Goal: Book appointment/travel/reservation

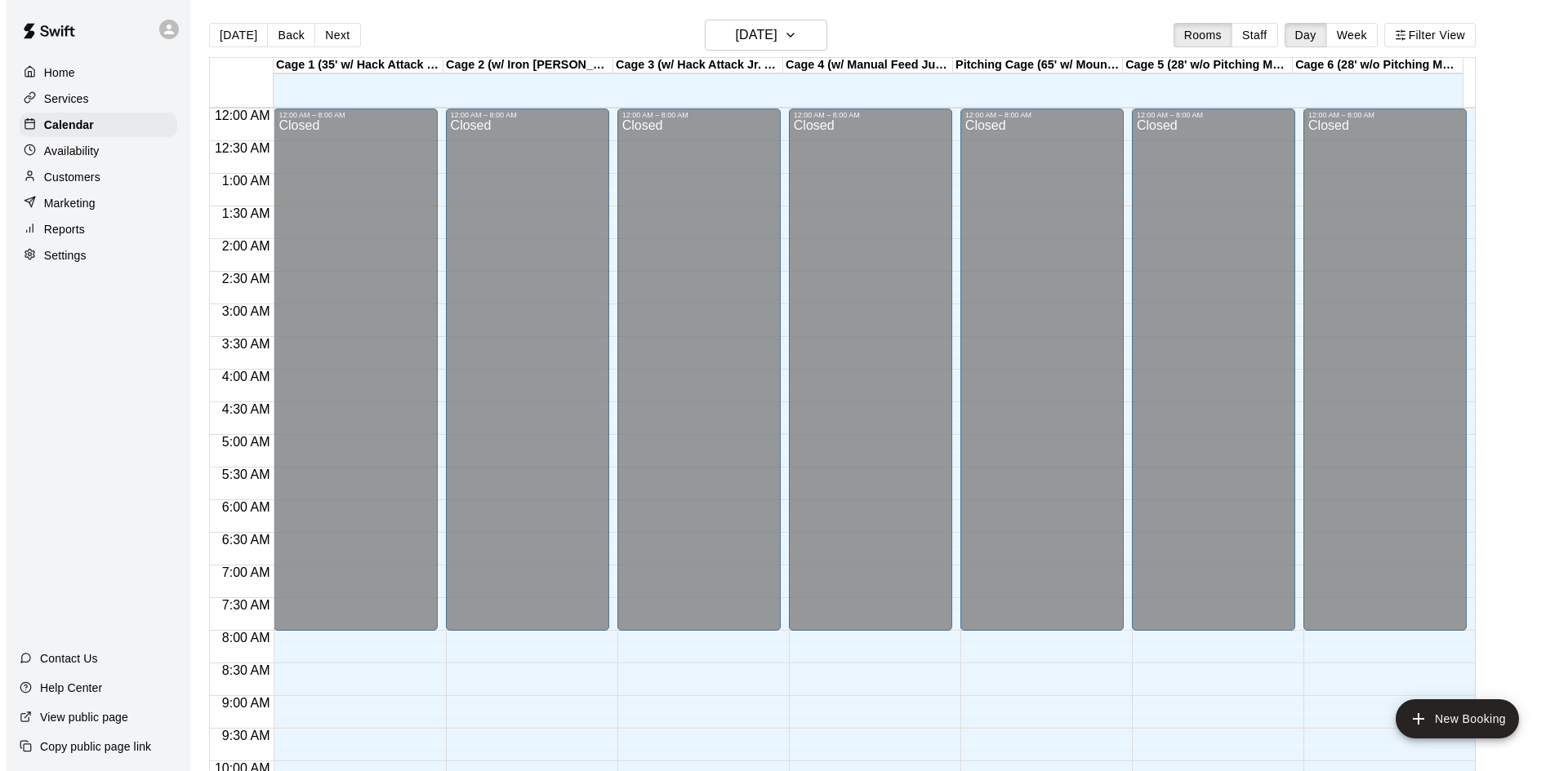
scroll to position [837, 0]
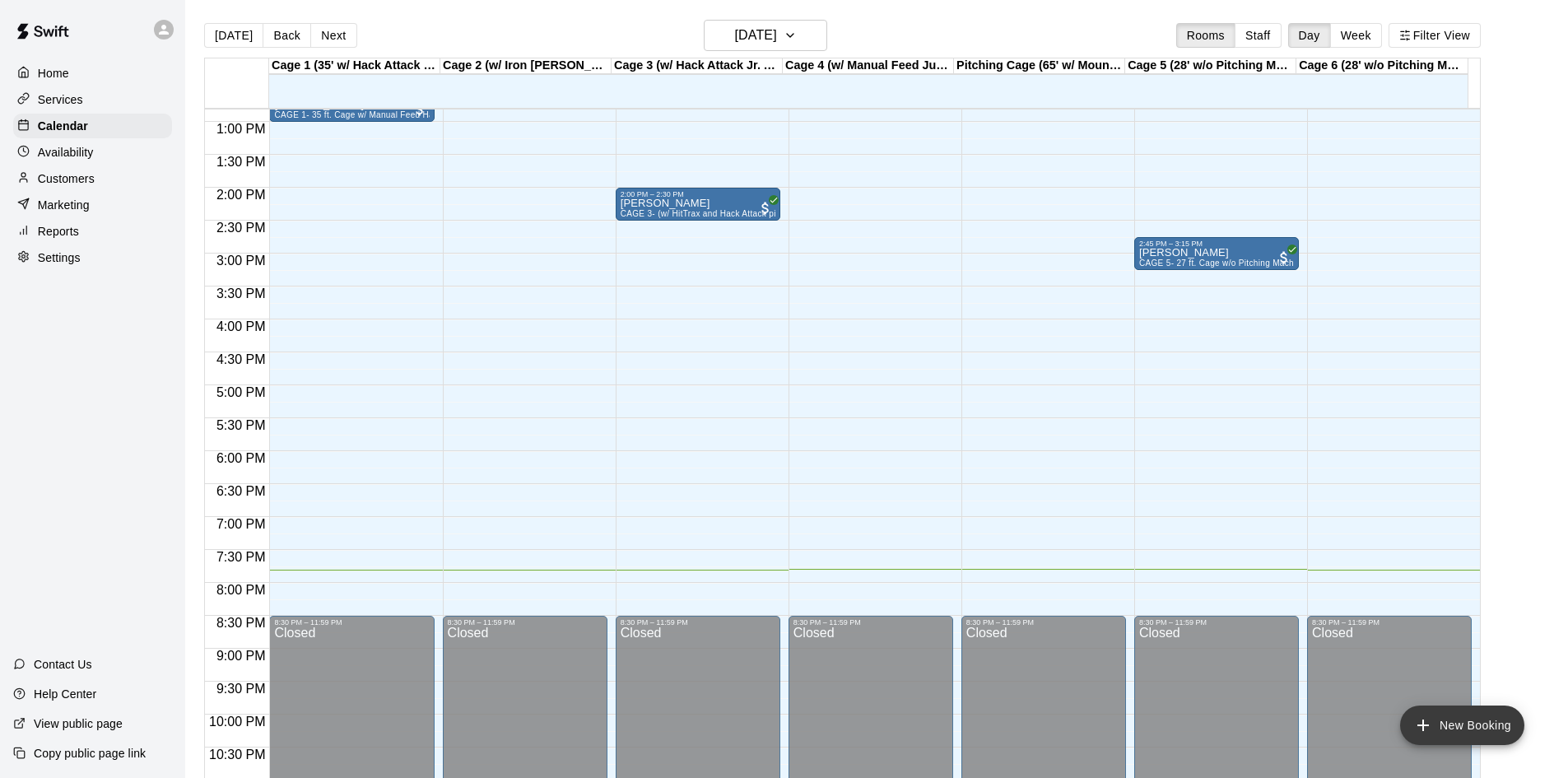
click at [1452, 723] on button "New Booking" at bounding box center [1463, 725] width 125 height 40
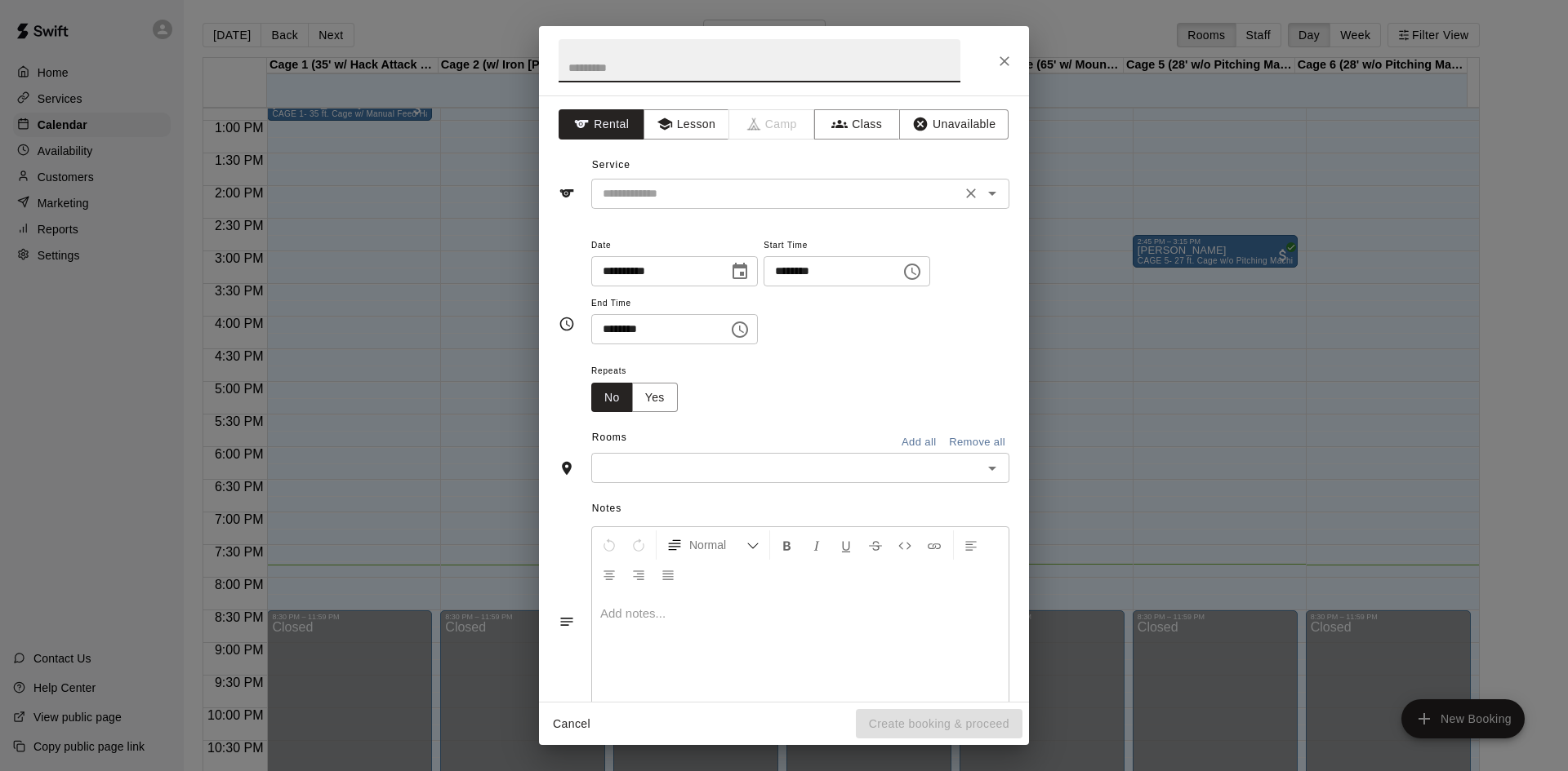
click at [819, 202] on input "text" at bounding box center [776, 194] width 360 height 20
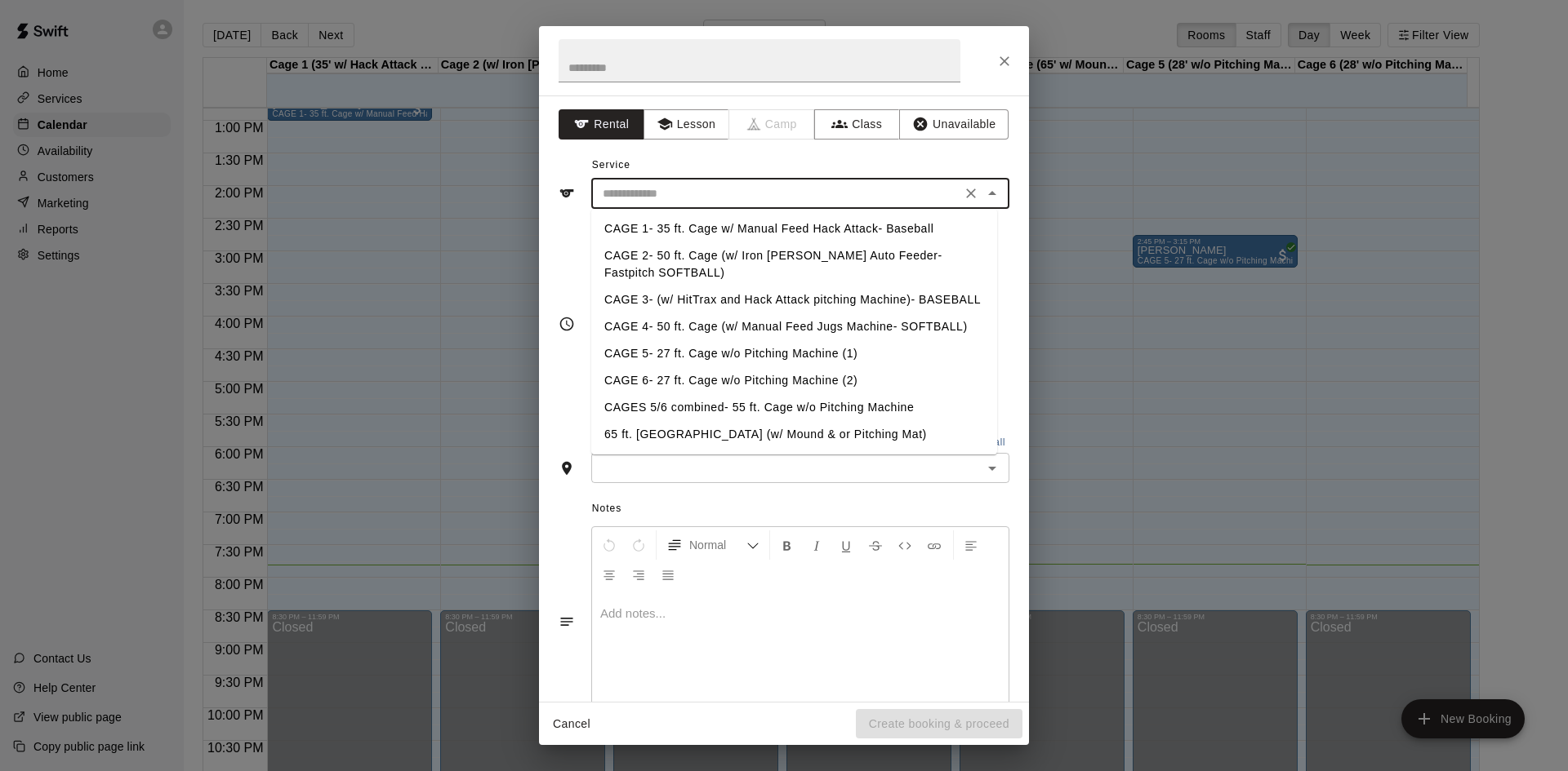
click at [729, 225] on li "CAGE 1- 35 ft. Cage w/ Manual Feed Hack Attack- Baseball" at bounding box center [794, 229] width 406 height 27
type input "**********"
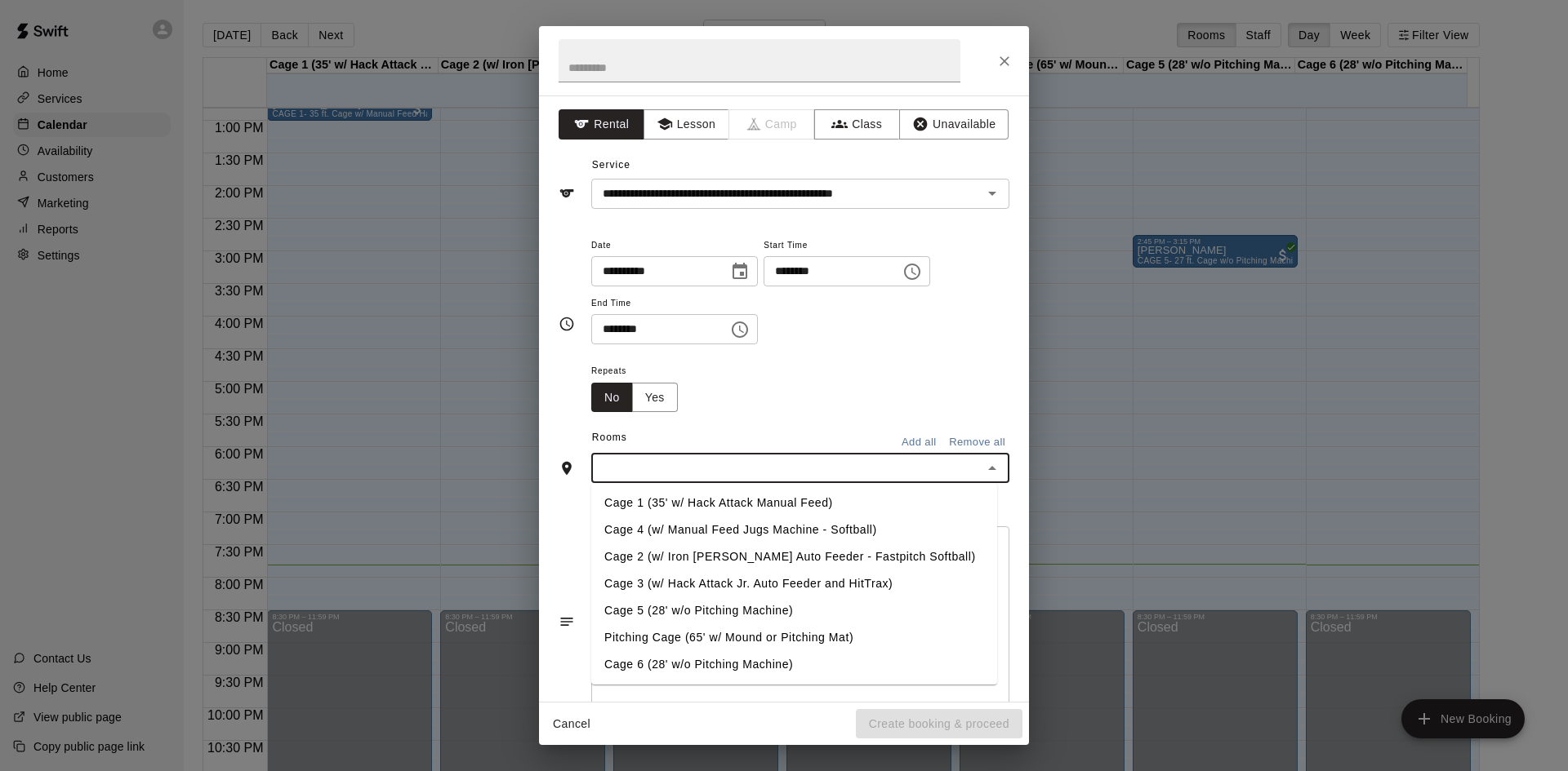
click at [921, 473] on input "text" at bounding box center [787, 468] width 381 height 20
click at [779, 498] on li "Cage 1 (35' w/ Hack Attack Manual Feed)" at bounding box center [794, 503] width 406 height 27
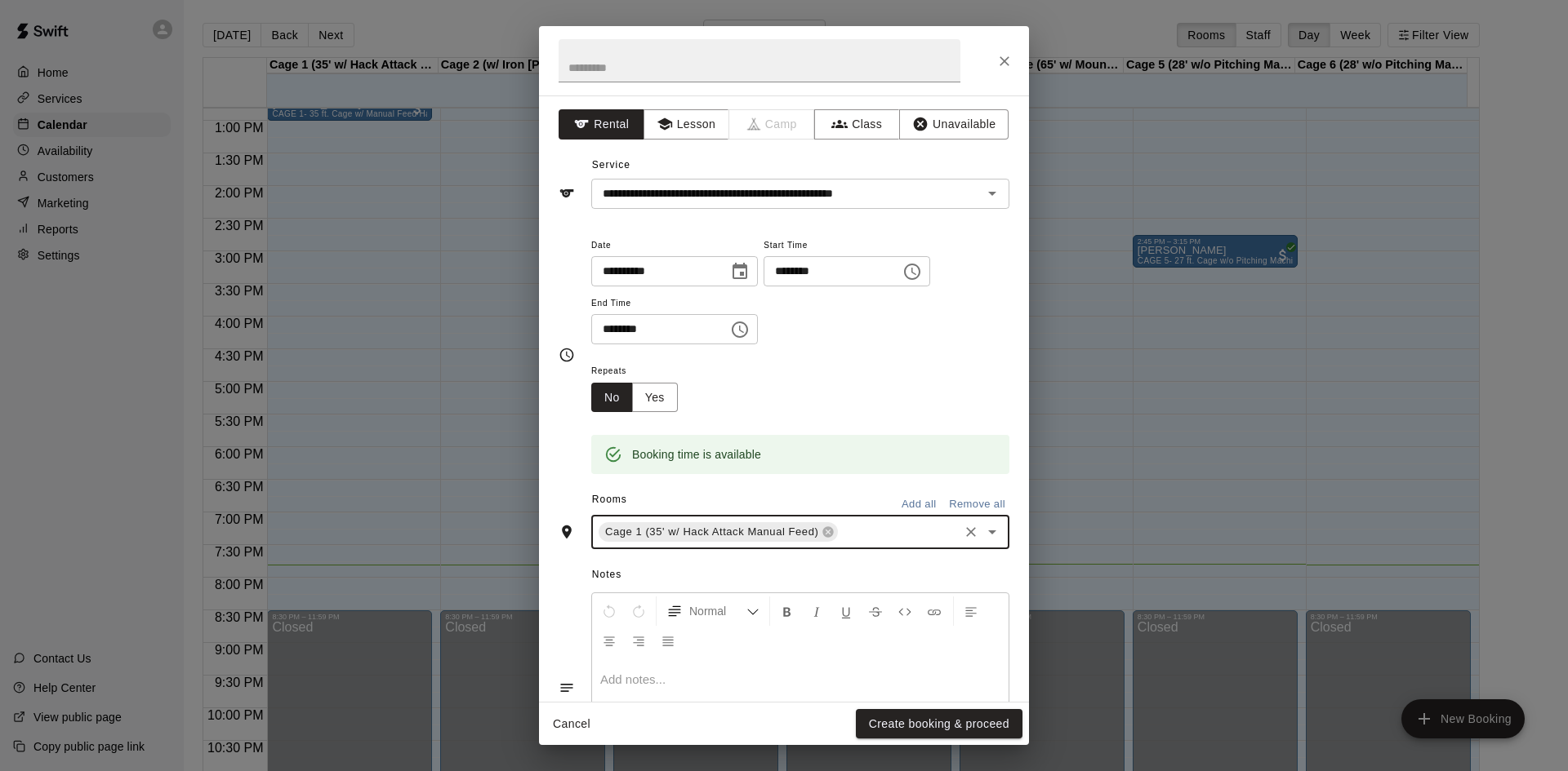
click at [922, 281] on icon "Choose time, selected time is 2:00 PM" at bounding box center [912, 271] width 19 height 19
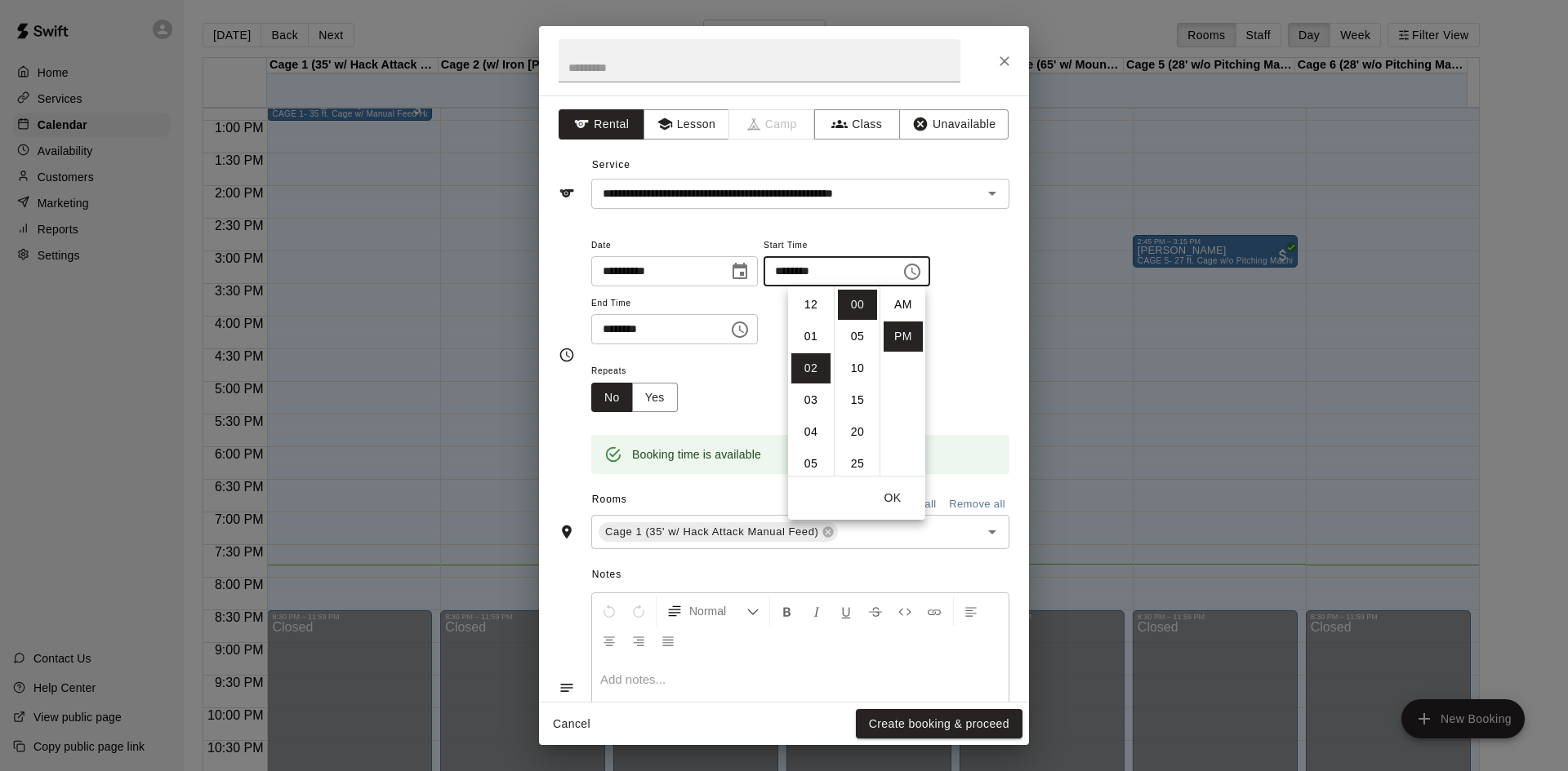
scroll to position [29, 0]
click at [798, 473] on li "07" at bounding box center [811, 464] width 39 height 30
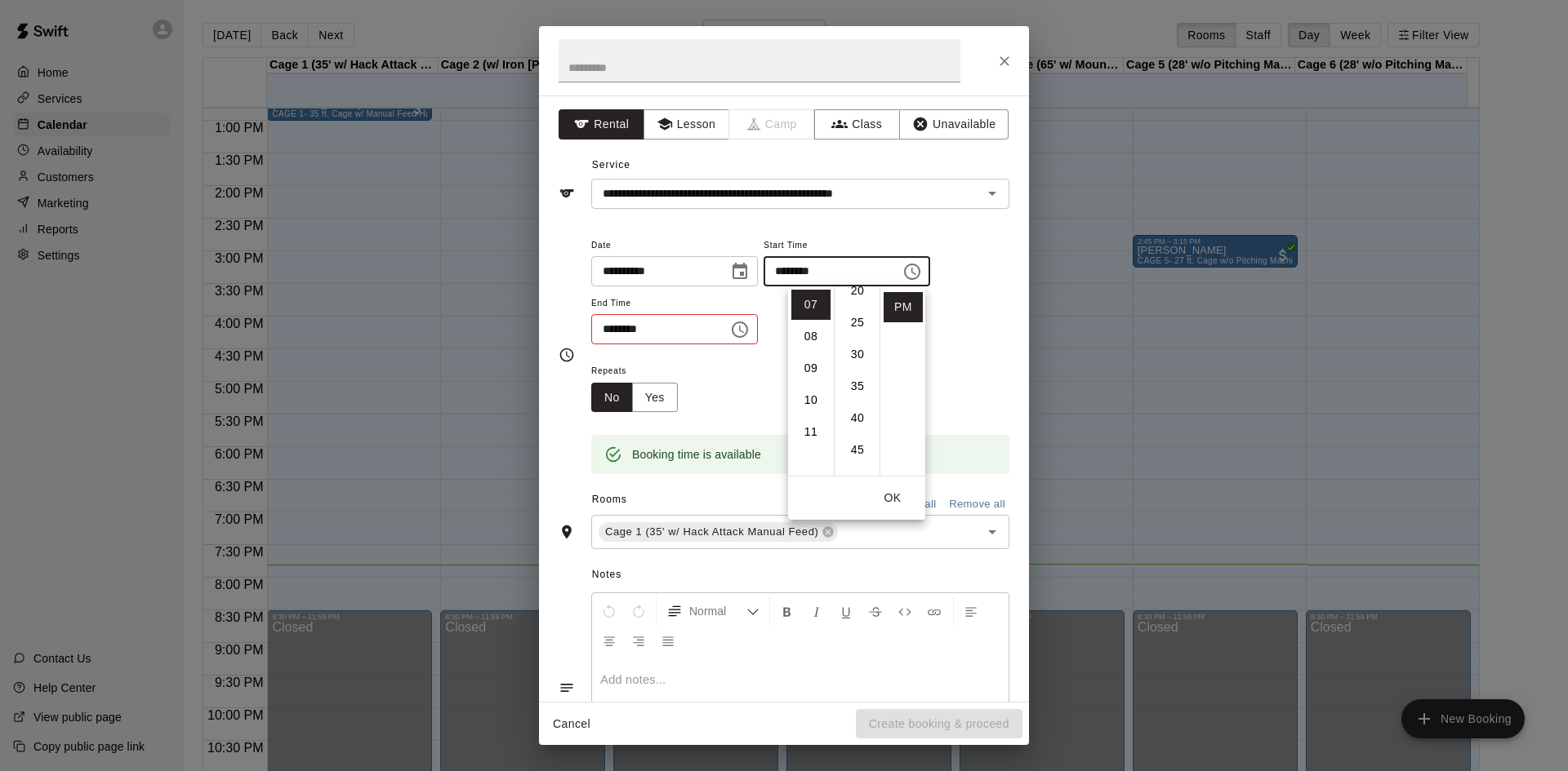
scroll to position [163, 0]
drag, startPoint x: 859, startPoint y: 452, endPoint x: 809, endPoint y: 373, distance: 93.5
click at [858, 451] on li "50" at bounding box center [857, 460] width 39 height 30
type input "********"
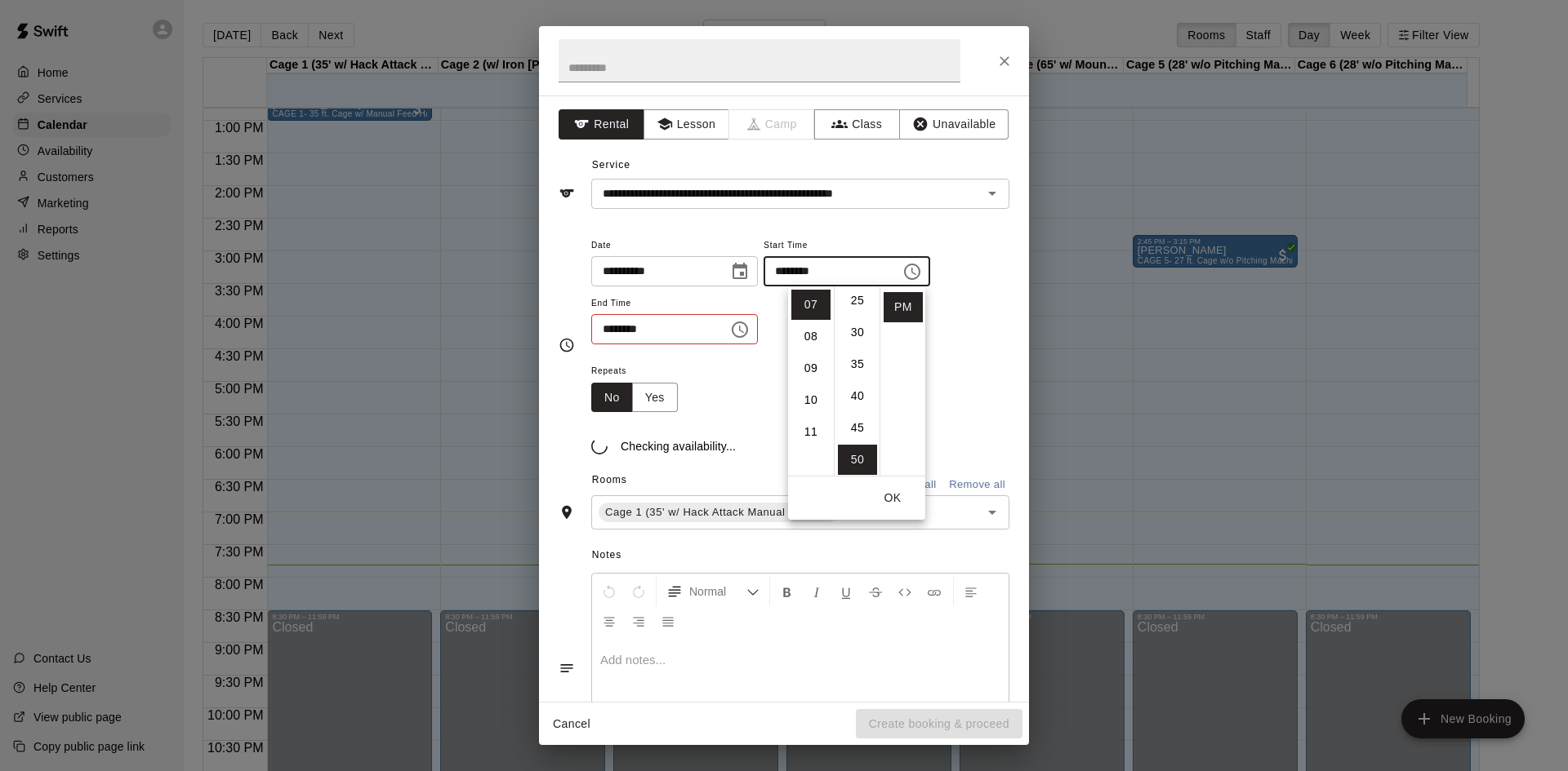
scroll to position [318, 0]
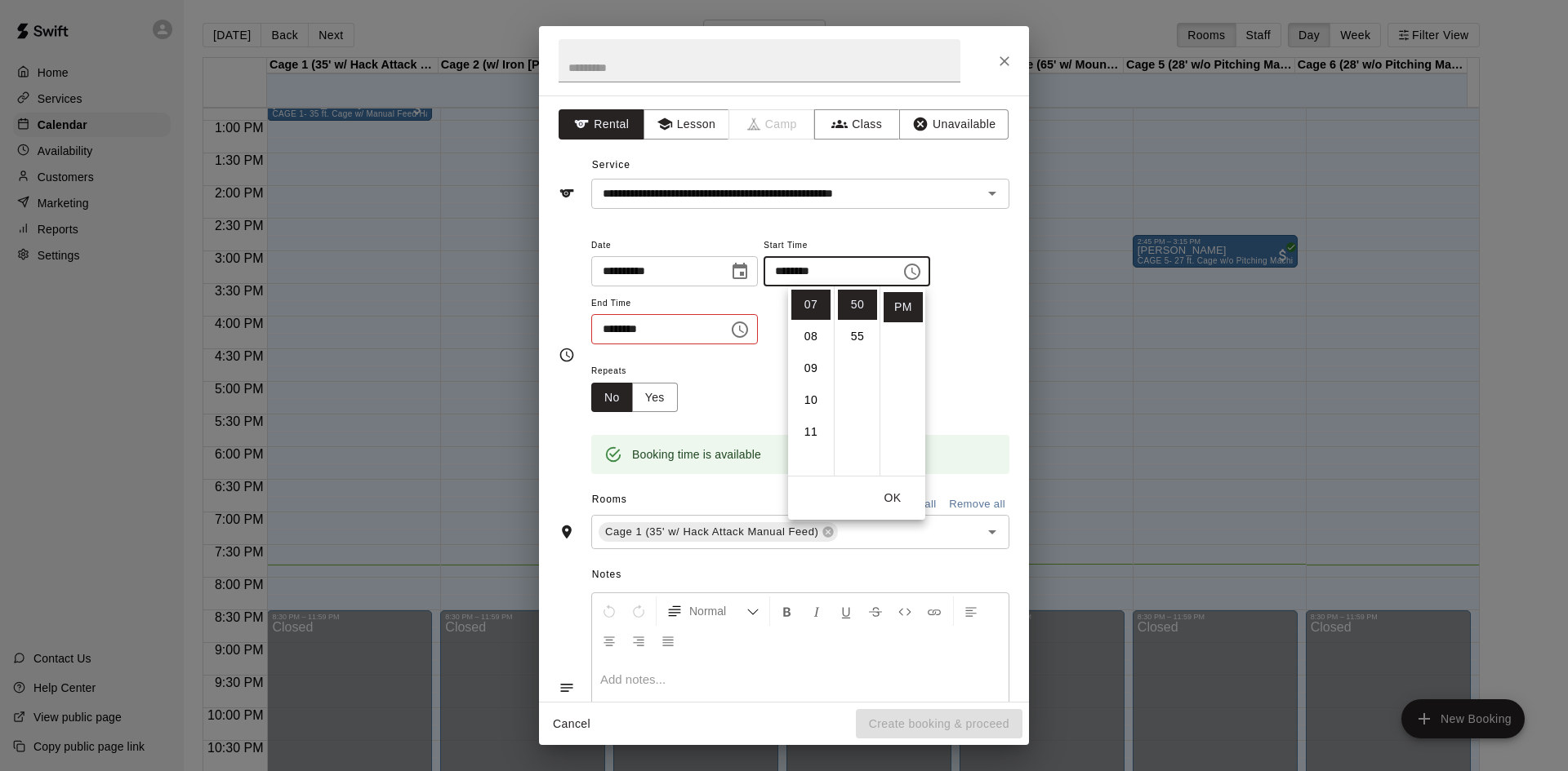
click at [744, 328] on icon "Choose time, selected time is 2:30 PM" at bounding box center [741, 329] width 5 height 8
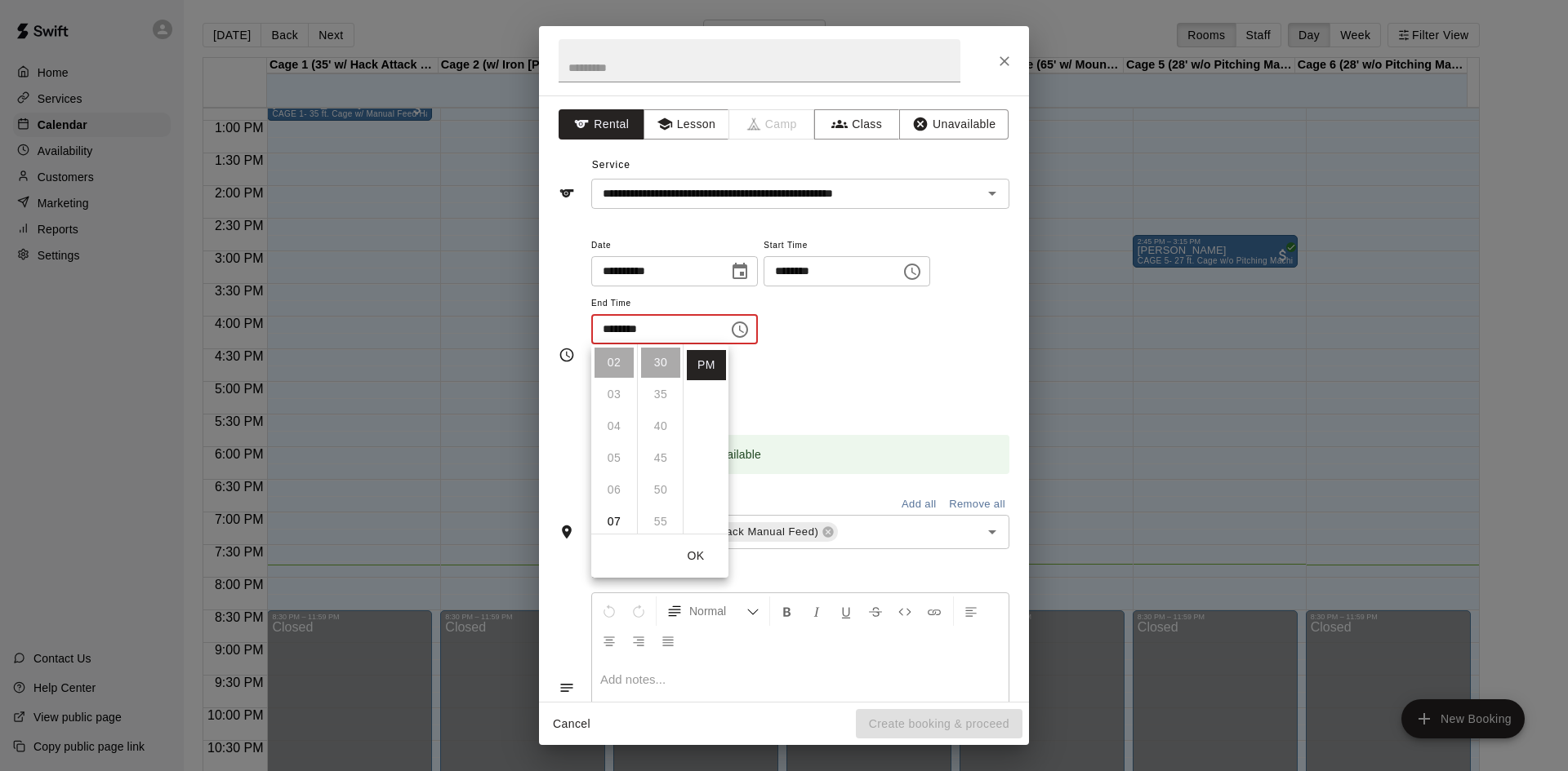
scroll to position [145, 0]
click at [624, 468] on li "08" at bounding box center [613, 472] width 39 height 30
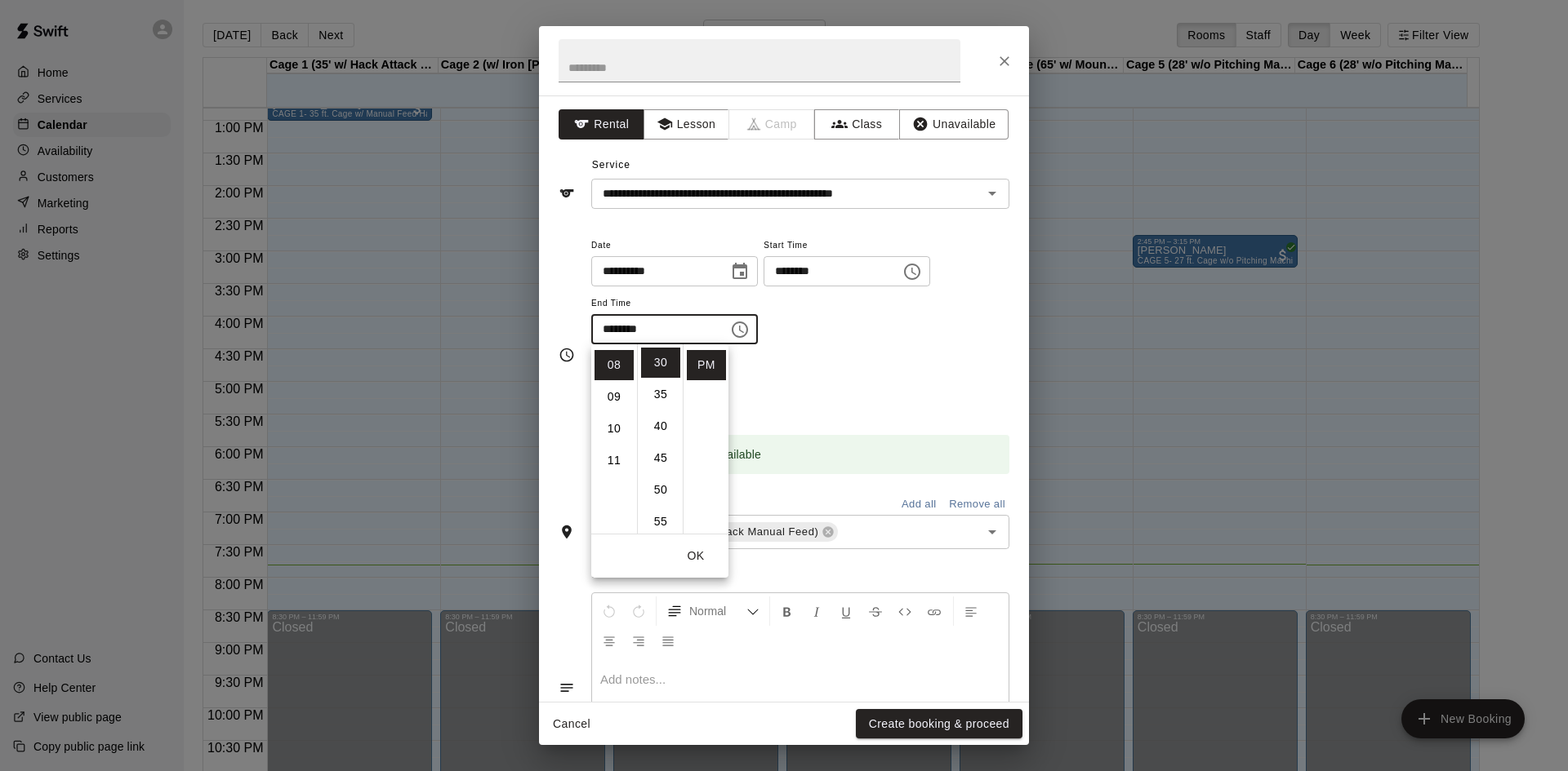
scroll to position [255, 0]
click at [661, 413] on li "25" at bounding box center [660, 413] width 39 height 30
click at [658, 407] on li "20" at bounding box center [660, 413] width 39 height 30
type input "********"
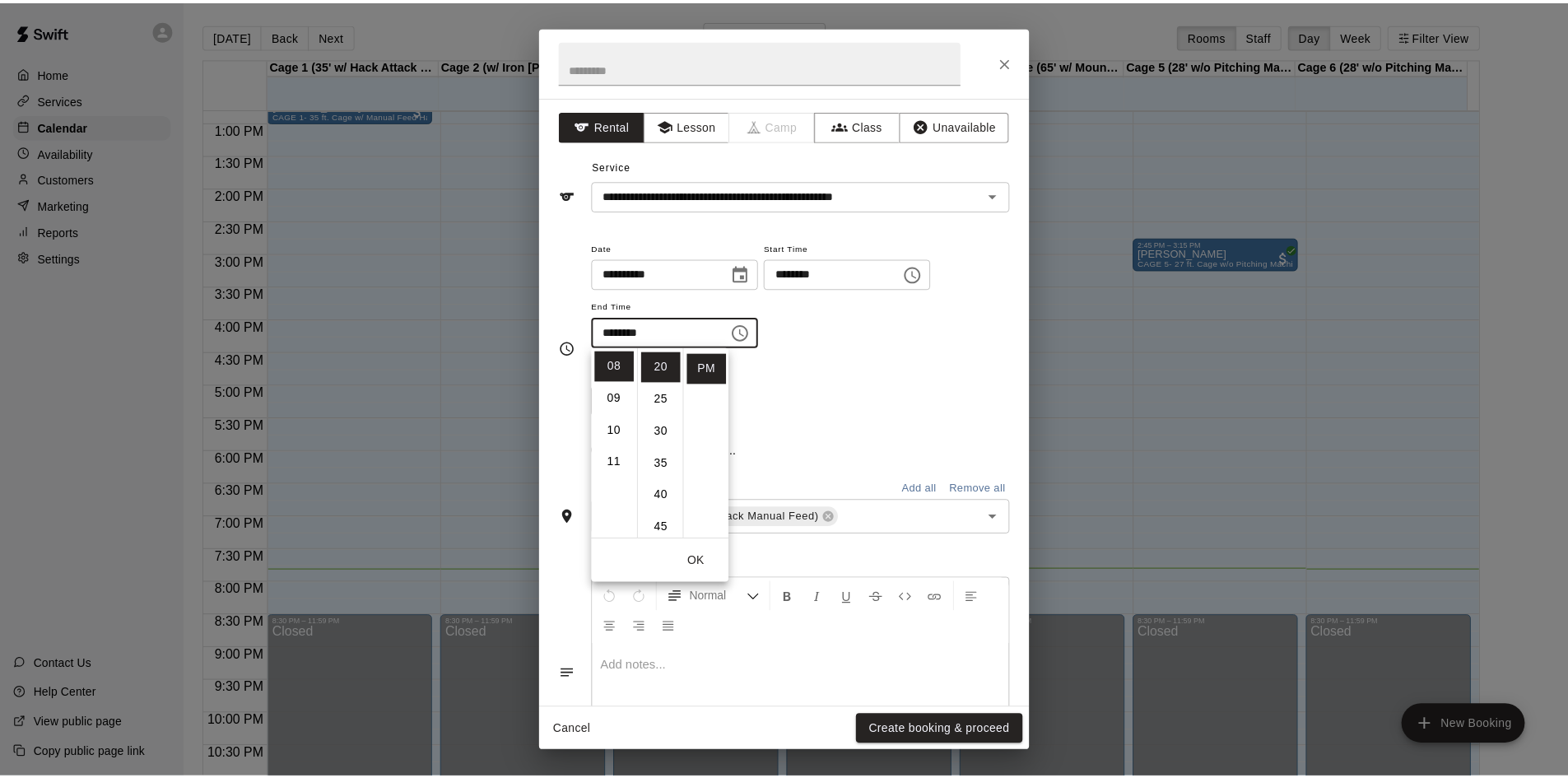
scroll to position [128, 0]
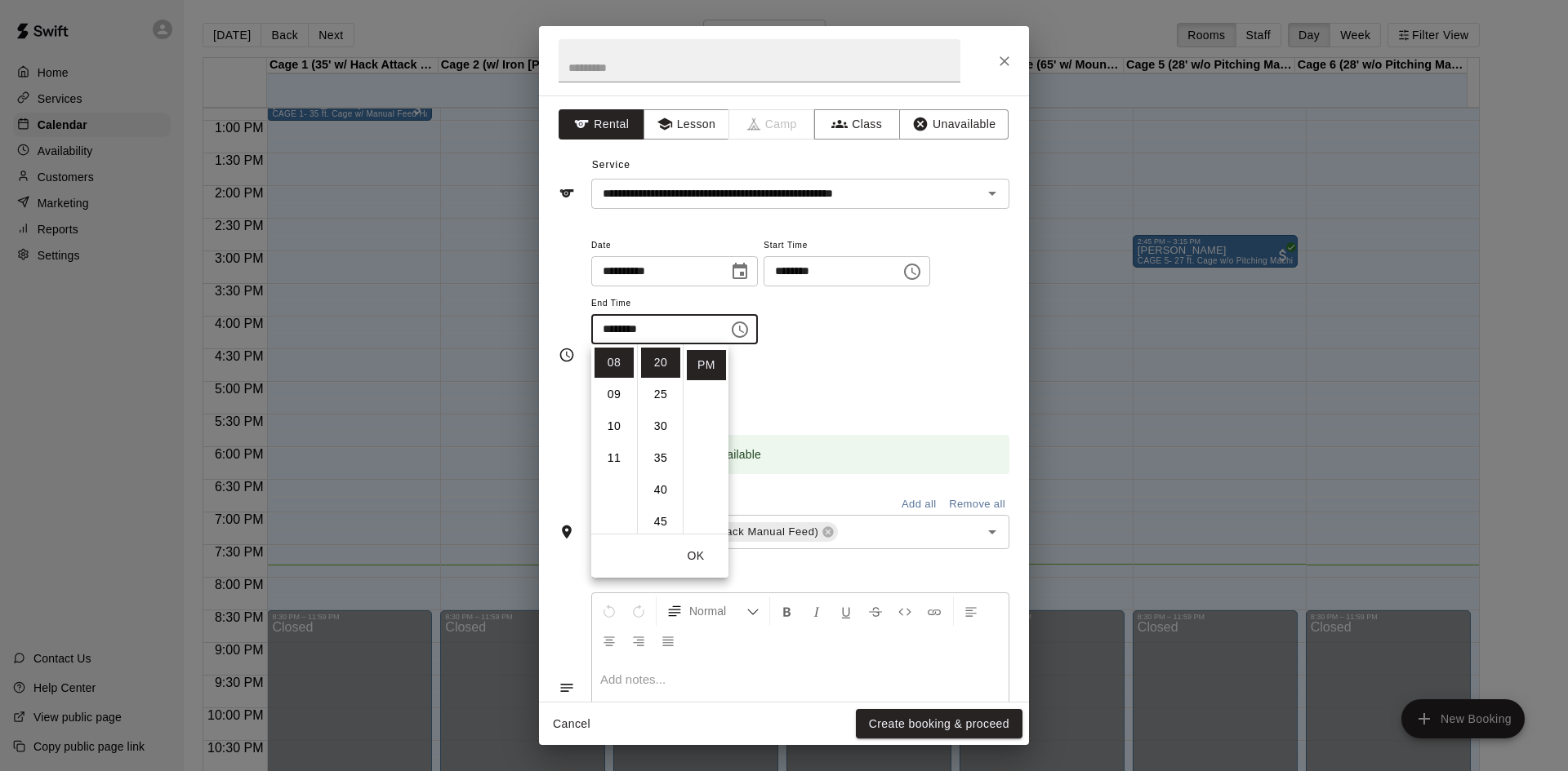
click at [849, 383] on div "Repeats No Yes" at bounding box center [800, 387] width 418 height 52
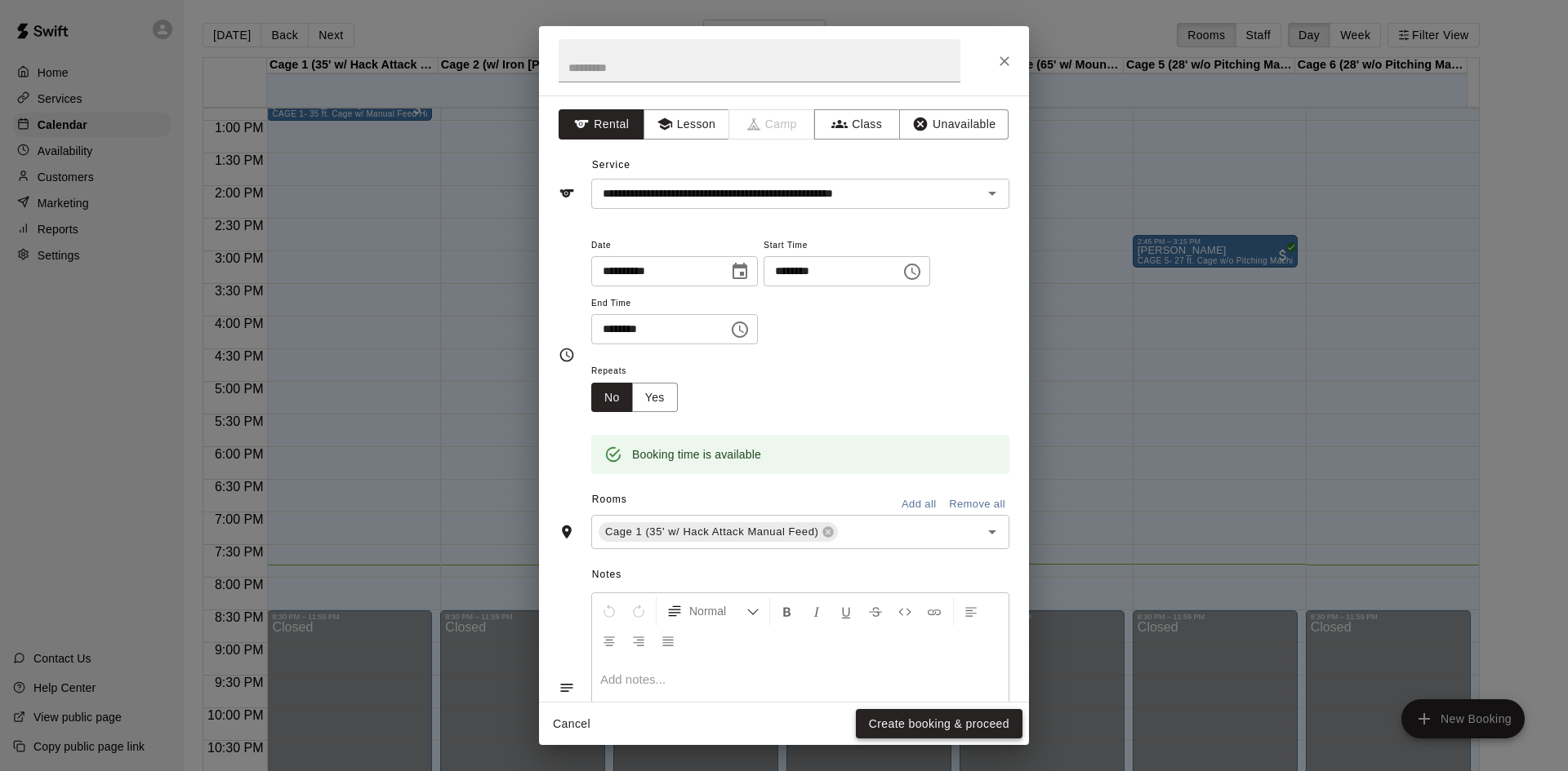
drag, startPoint x: 952, startPoint y: 716, endPoint x: 949, endPoint y: 702, distance: 14.3
click at [952, 712] on button "Create booking & proceed" at bounding box center [939, 724] width 166 height 30
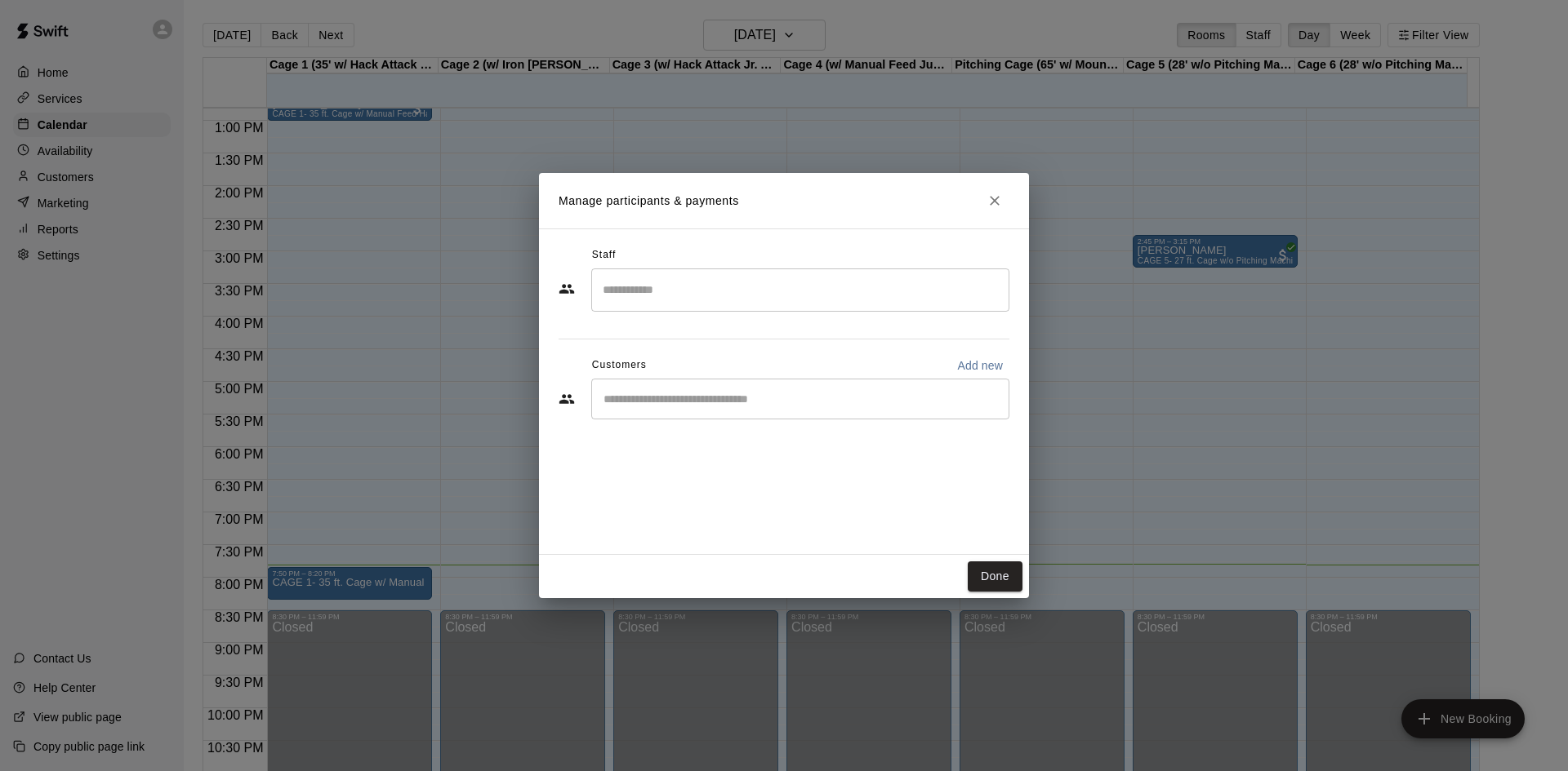
click at [728, 402] on input "Start typing to search customers..." at bounding box center [800, 399] width 404 height 17
type input "****"
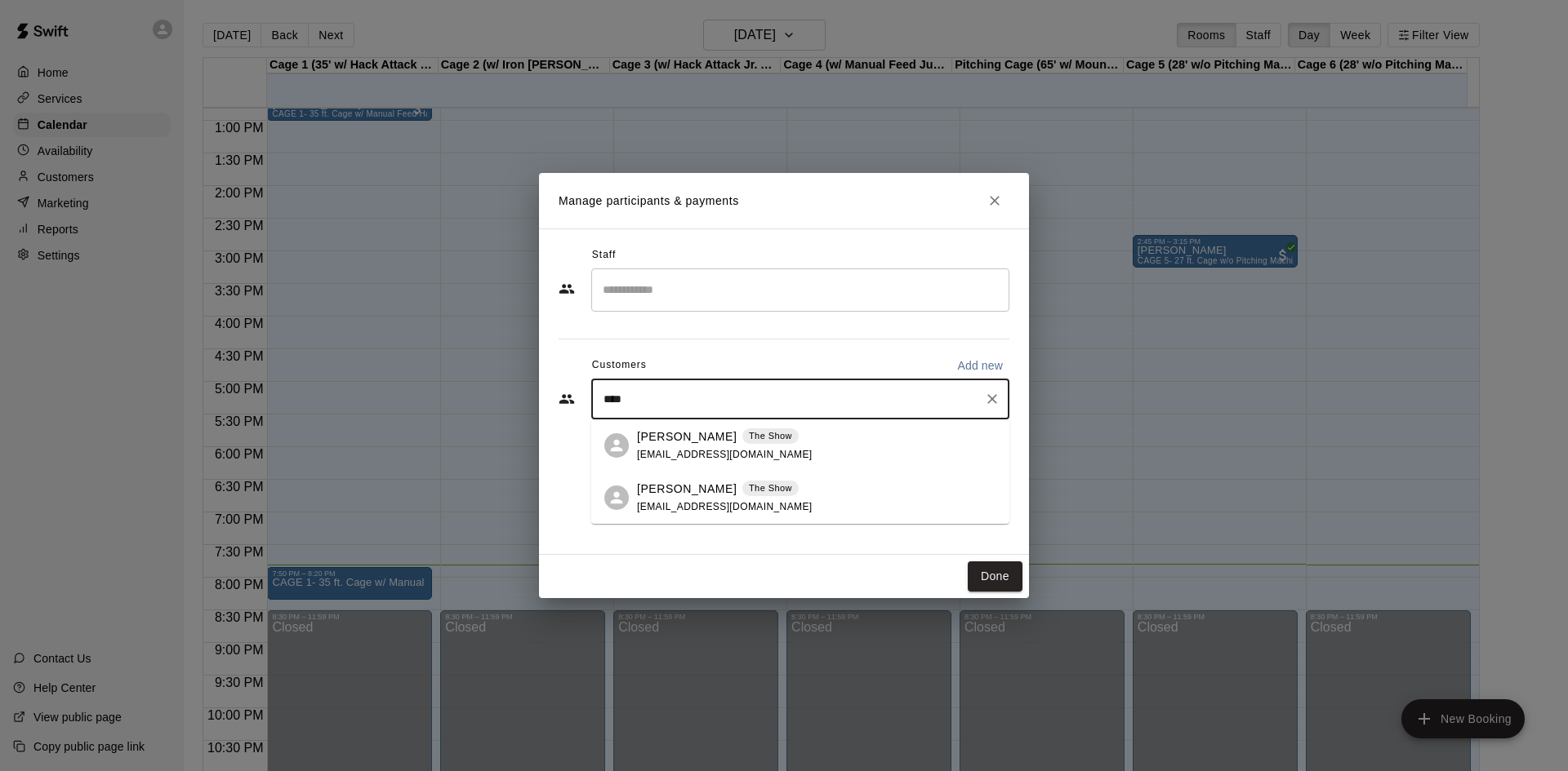
click at [742, 444] on div "The Show" at bounding box center [770, 437] width 56 height 17
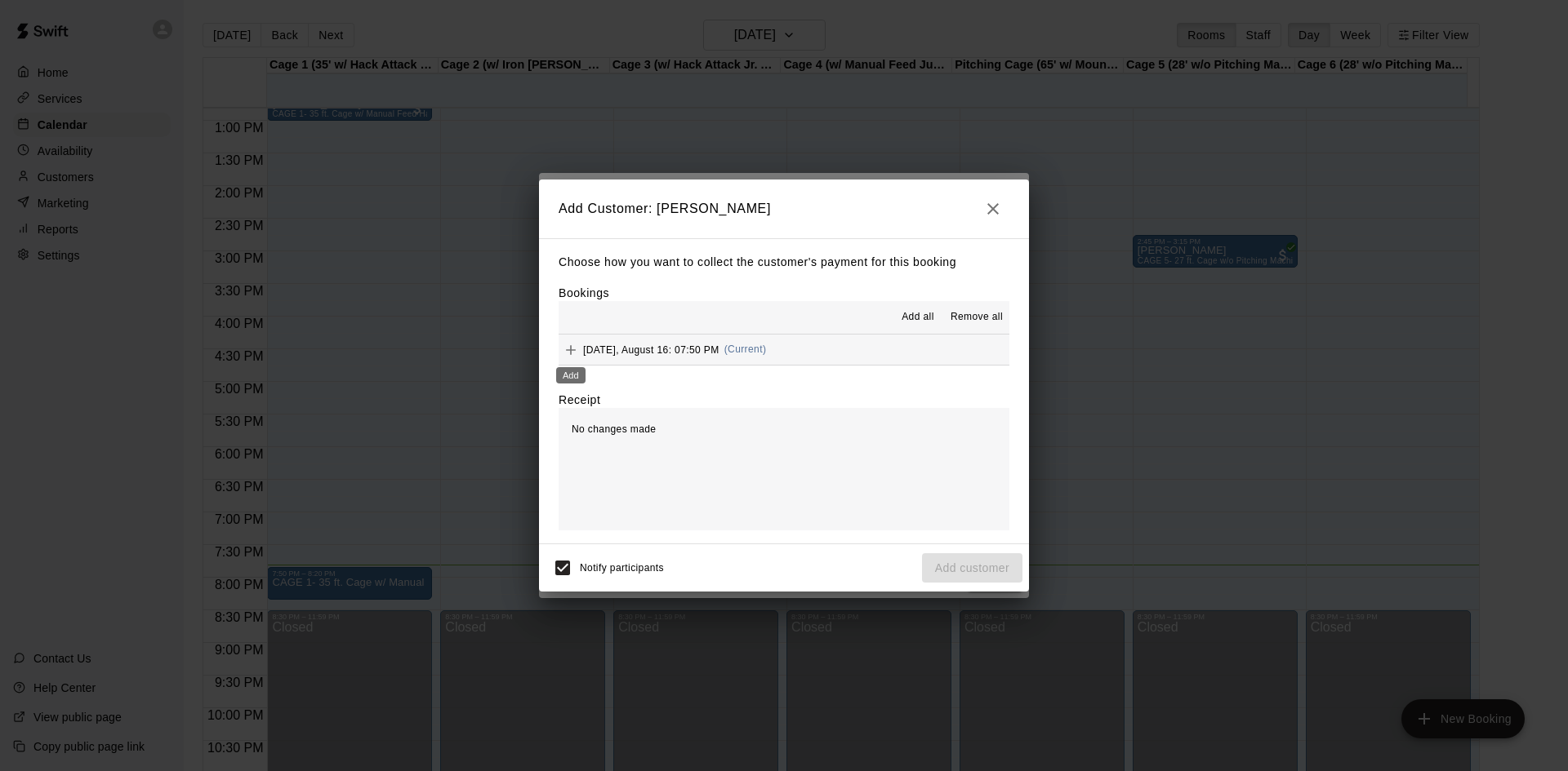
click at [567, 347] on icon "Add" at bounding box center [571, 350] width 17 height 17
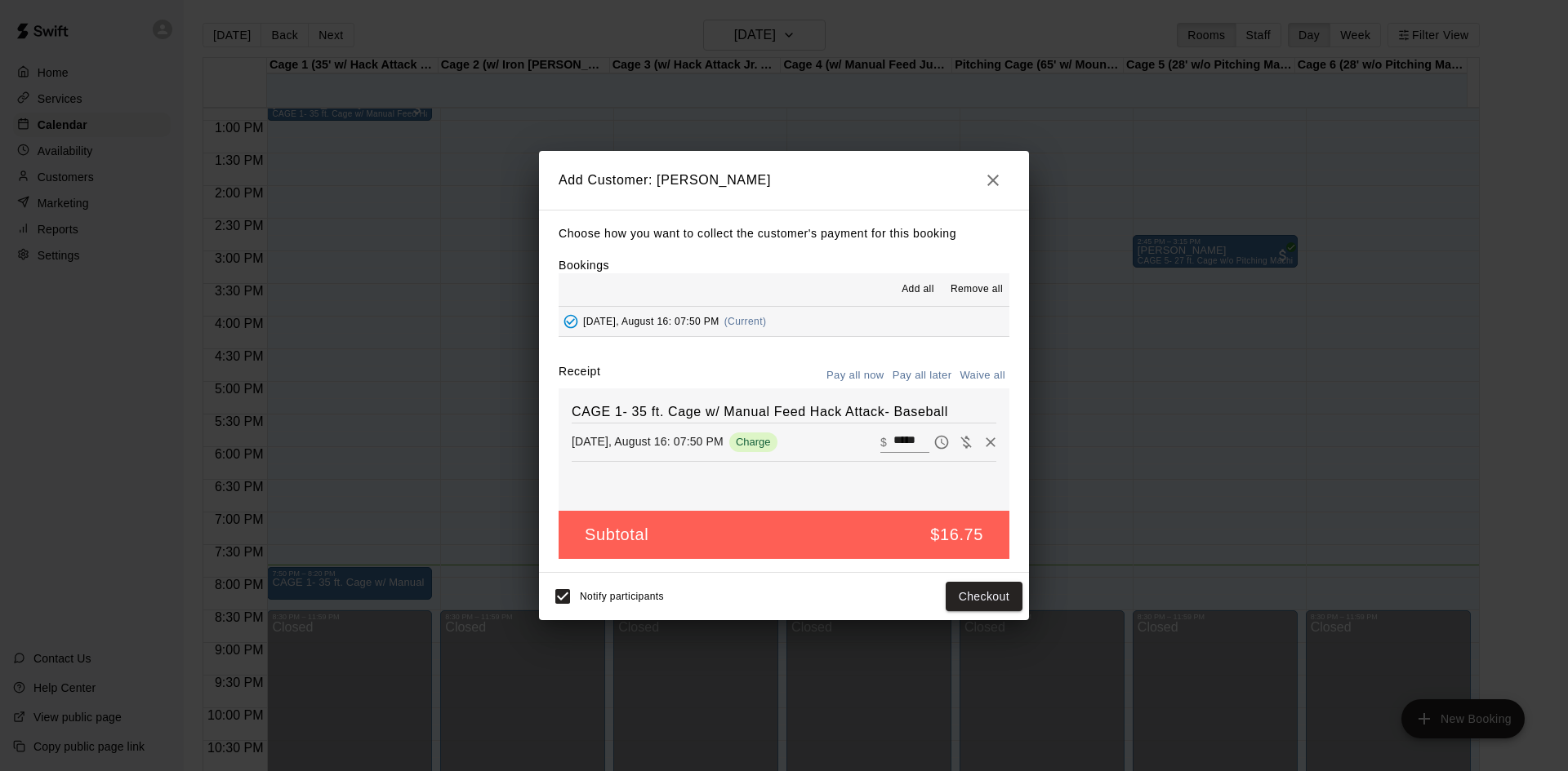
click at [972, 368] on button "Waive all" at bounding box center [982, 376] width 53 height 25
type input "*"
click at [974, 590] on button "Add customer" at bounding box center [972, 597] width 100 height 30
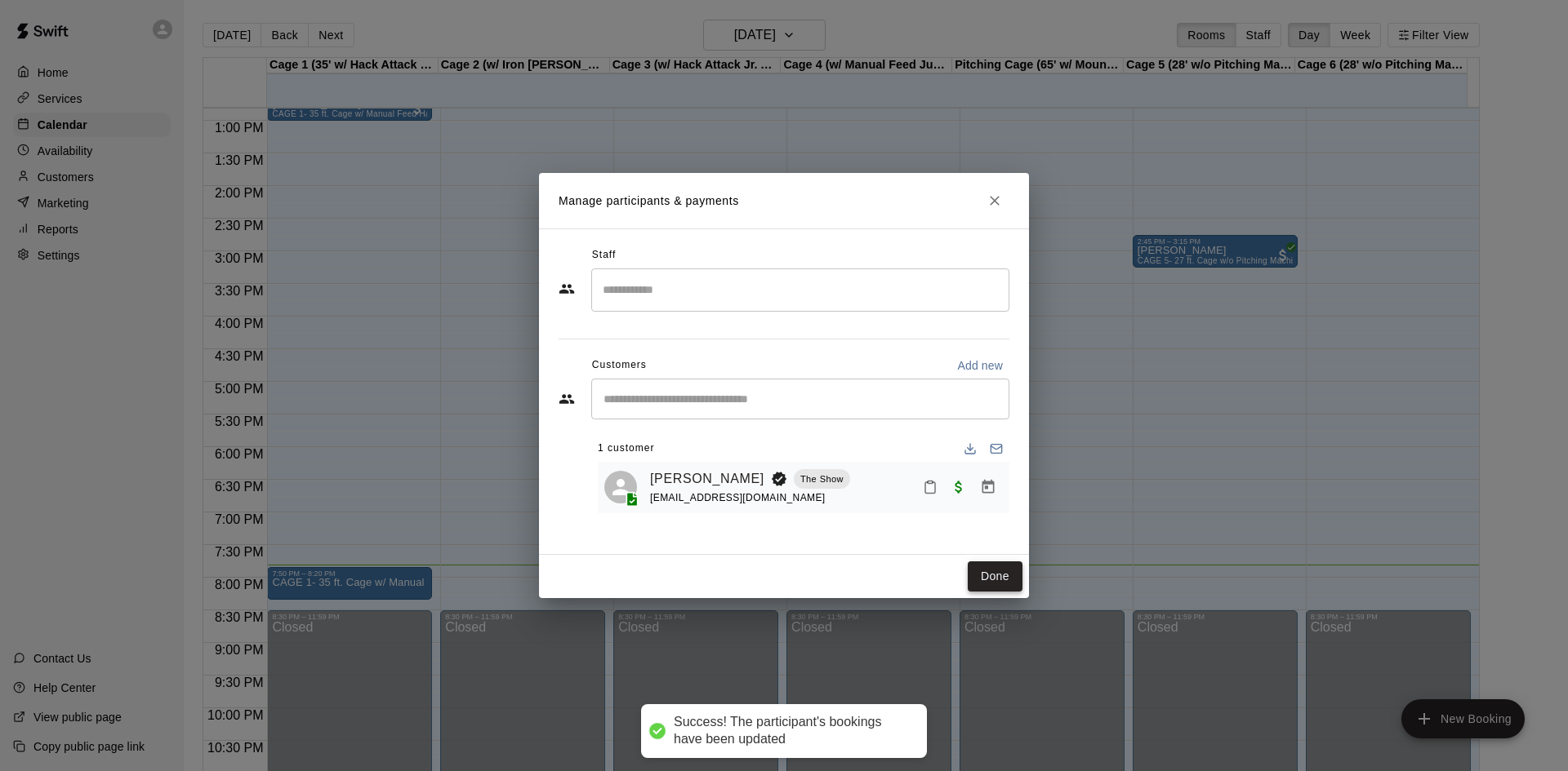
click at [988, 586] on button "Done" at bounding box center [995, 576] width 54 height 30
